Goal: Task Accomplishment & Management: Complete application form

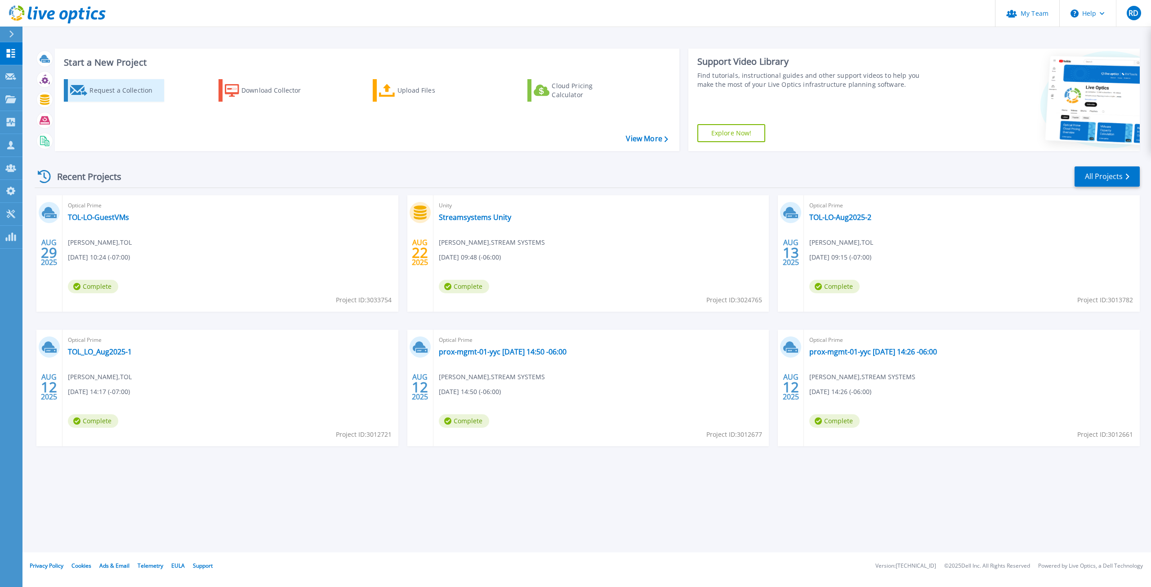
click at [115, 90] on div "Request a Collection" at bounding box center [125, 90] width 72 height 18
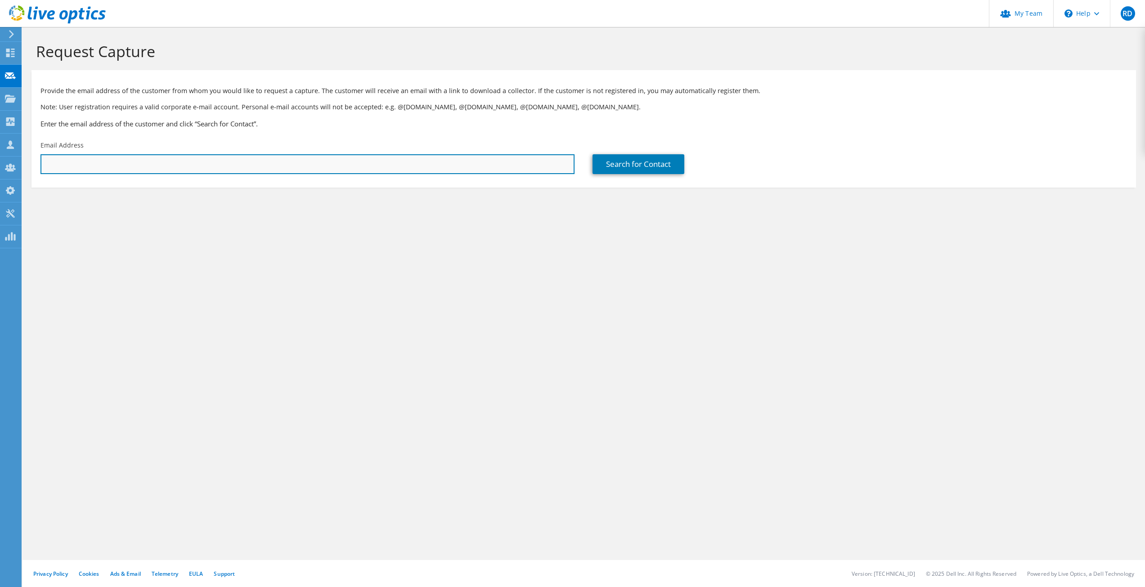
click at [275, 162] on input "text" at bounding box center [307, 164] width 534 height 20
paste input "[PERSON_NAME][EMAIL_ADDRESS][PERSON_NAME][DOMAIN_NAME]"
type input "[PERSON_NAME][EMAIL_ADDRESS][PERSON_NAME][DOMAIN_NAME]"
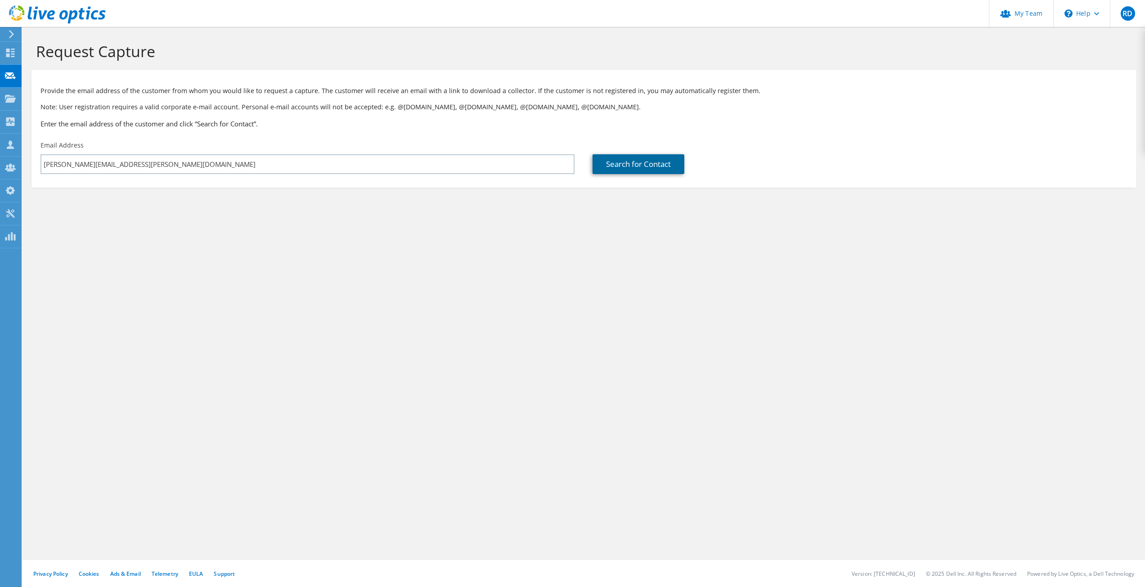
click at [631, 168] on link "Search for Contact" at bounding box center [638, 164] width 92 height 20
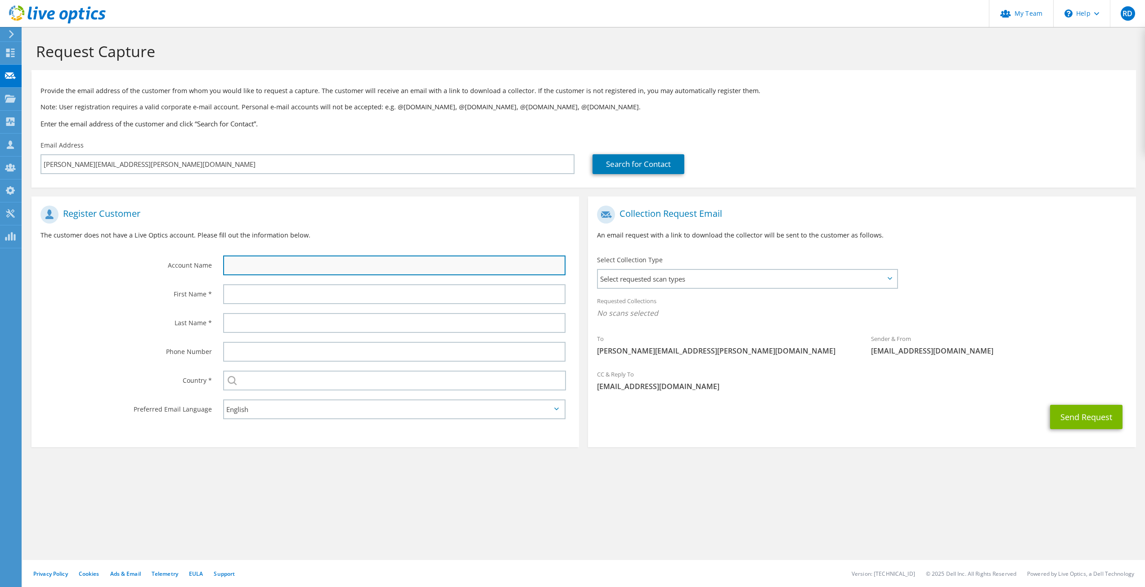
click at [342, 264] on input "text" at bounding box center [394, 265] width 343 height 20
type input "Interfor"
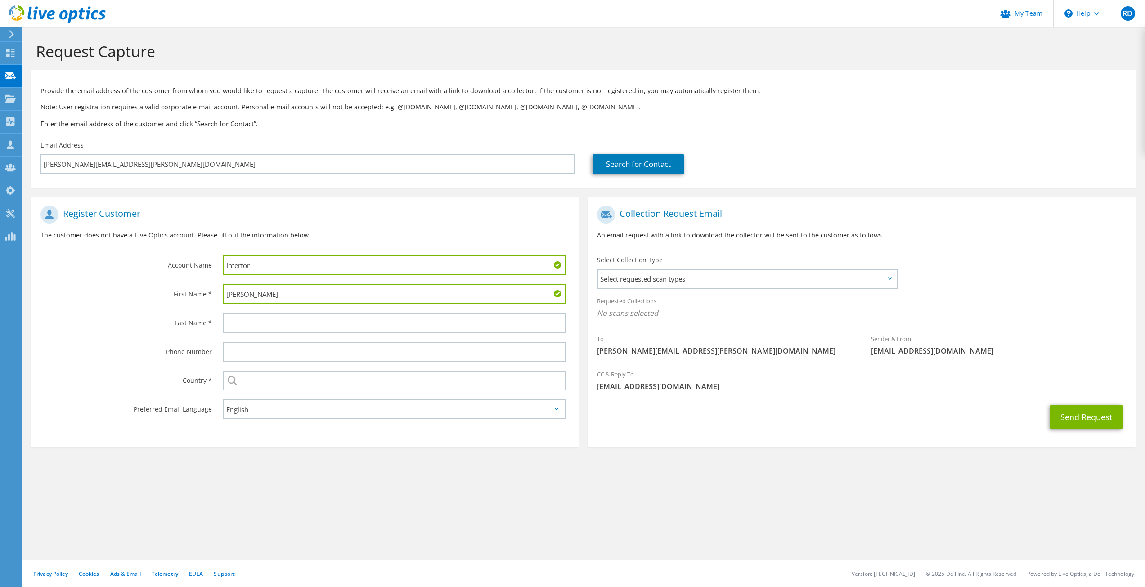
type input "[PERSON_NAME]"
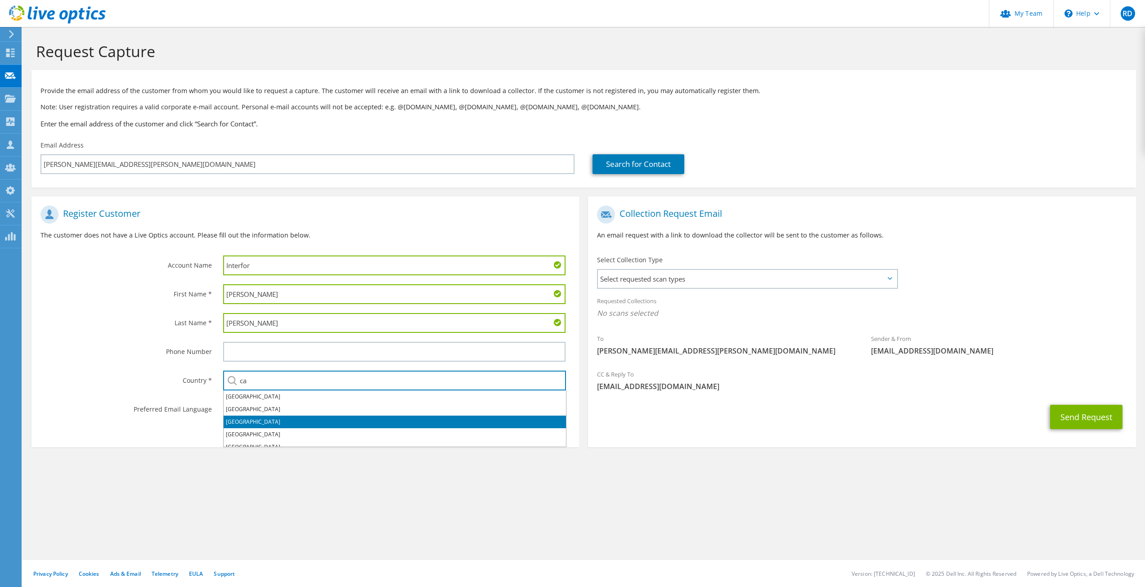
click at [230, 418] on li "[GEOGRAPHIC_DATA]" at bounding box center [395, 422] width 342 height 13
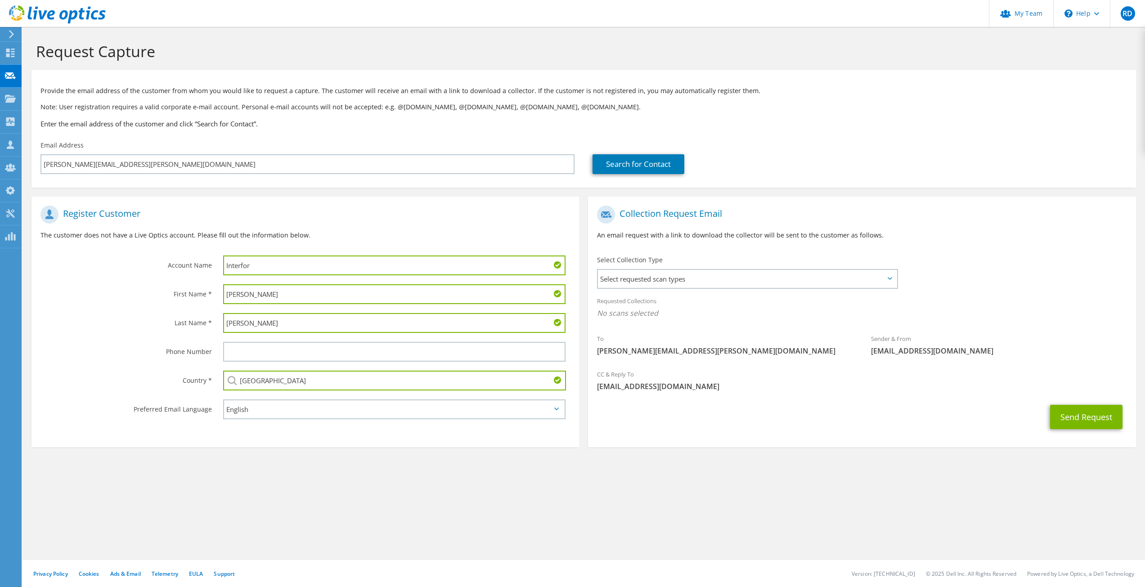
type input "[GEOGRAPHIC_DATA]"
drag, startPoint x: 472, startPoint y: 465, endPoint x: 479, endPoint y: 468, distance: 7.1
click at [472, 465] on section "Request Capture Provide the email address of the customer from whom you would l…" at bounding box center [583, 259] width 1122 height 465
click at [644, 274] on span "Select requested scan types" at bounding box center [747, 279] width 298 height 18
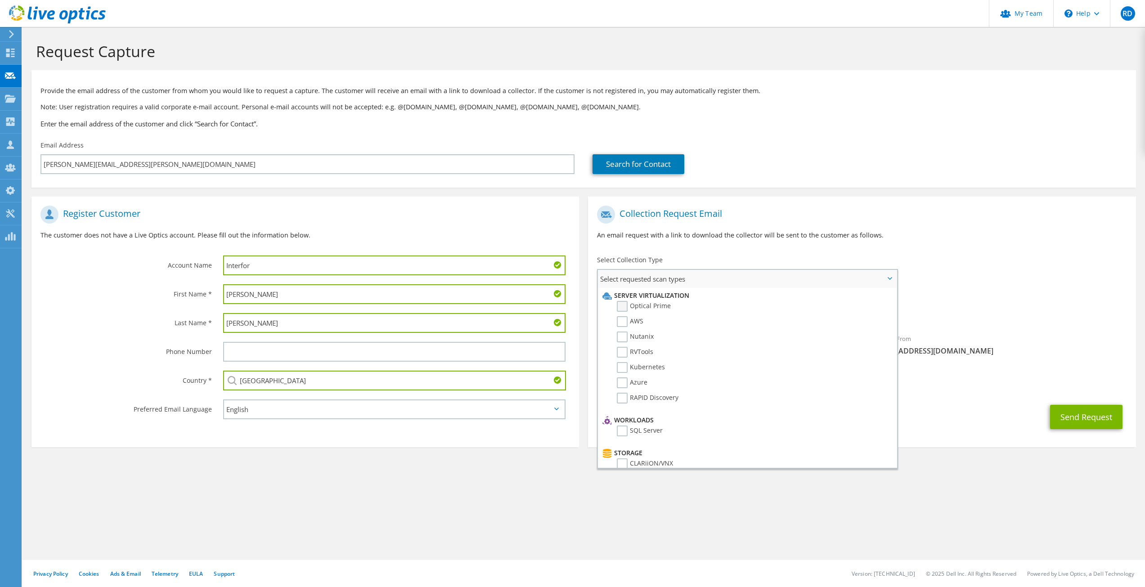
click at [626, 305] on label "Optical Prime" at bounding box center [644, 306] width 54 height 11
click at [0, 0] on input "Optical Prime" at bounding box center [0, 0] width 0 height 0
click at [540, 492] on section "Request Capture Provide the email address of the customer from whom you would l…" at bounding box center [583, 261] width 1122 height 468
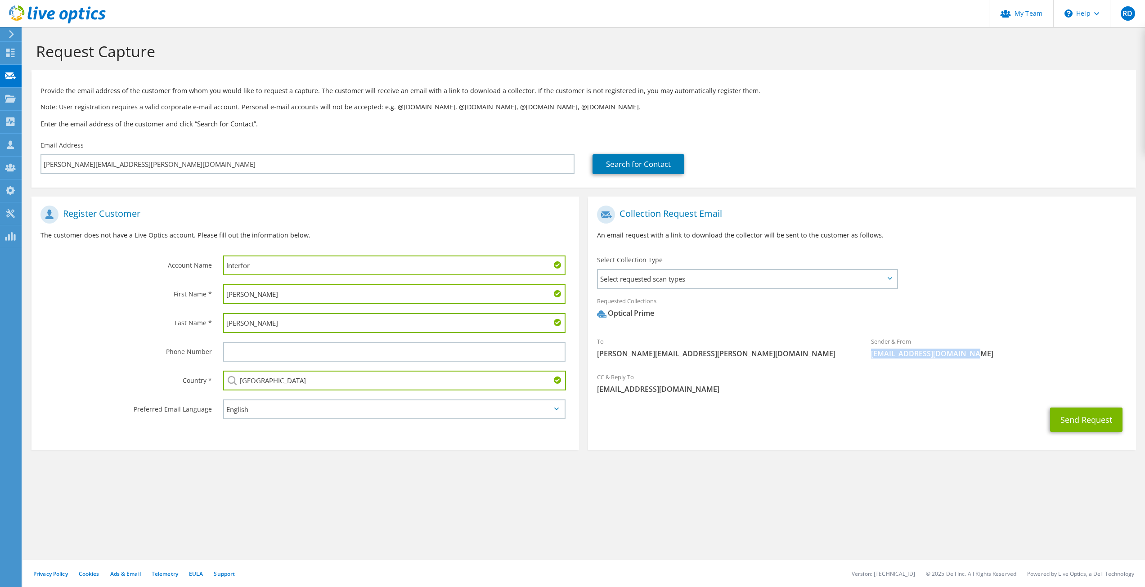
drag, startPoint x: 962, startPoint y: 353, endPoint x: 869, endPoint y: 362, distance: 93.1
click at [869, 362] on div "Sender & From [EMAIL_ADDRESS][DOMAIN_NAME]" at bounding box center [999, 347] width 274 height 31
copy span "[EMAIL_ADDRESS][DOMAIN_NAME]"
click at [871, 393] on span "[EMAIL_ADDRESS][DOMAIN_NAME]" at bounding box center [861, 389] width 529 height 10
click at [890, 343] on div "Sender & From [EMAIL_ADDRESS][DOMAIN_NAME]" at bounding box center [999, 347] width 274 height 31
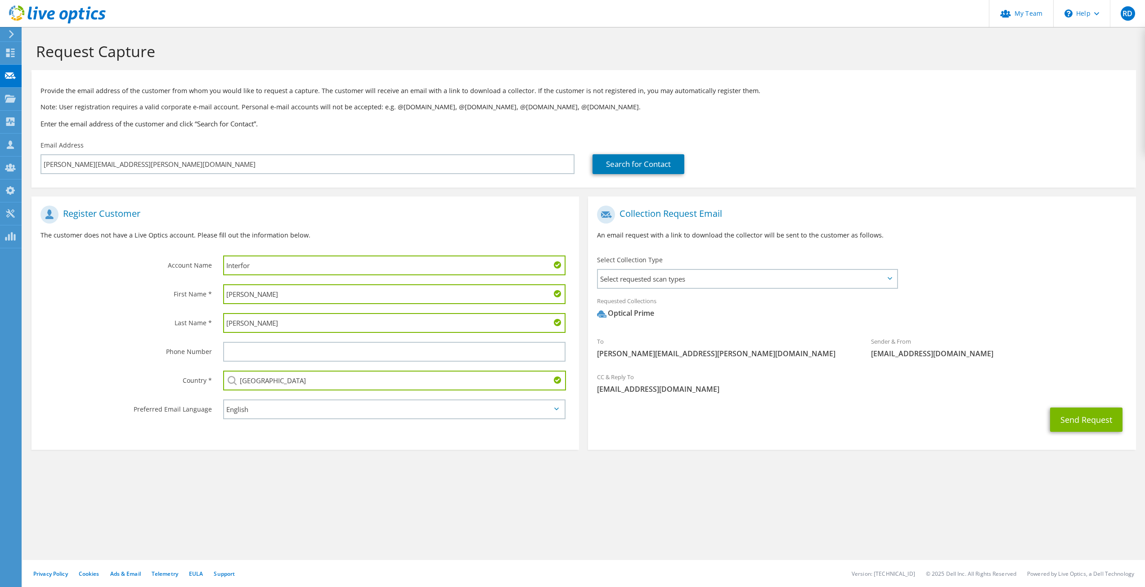
click at [890, 343] on div "Sender & From [EMAIL_ADDRESS][DOMAIN_NAME]" at bounding box center [999, 347] width 274 height 31
click at [1070, 421] on button "Send Request" at bounding box center [1086, 419] width 72 height 24
